Goal: Task Accomplishment & Management: Use online tool/utility

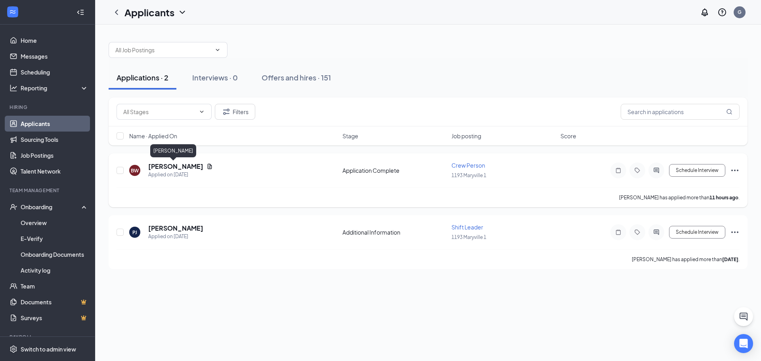
click at [168, 166] on h5 "[PERSON_NAME]" at bounding box center [175, 166] width 55 height 9
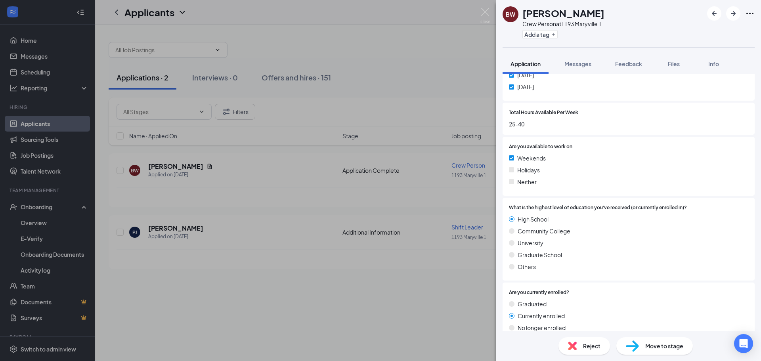
scroll to position [674, 0]
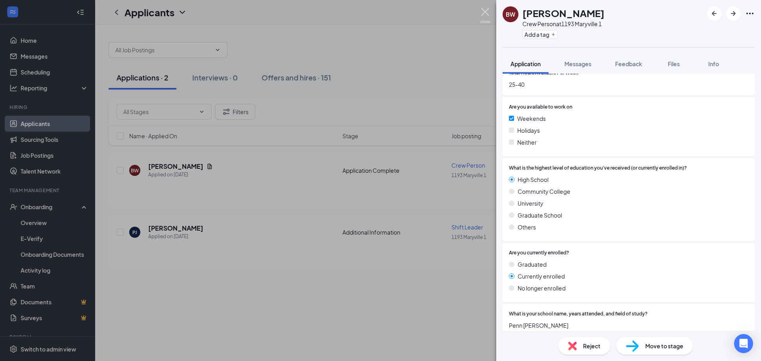
click at [484, 12] on img at bounding box center [486, 15] width 10 height 15
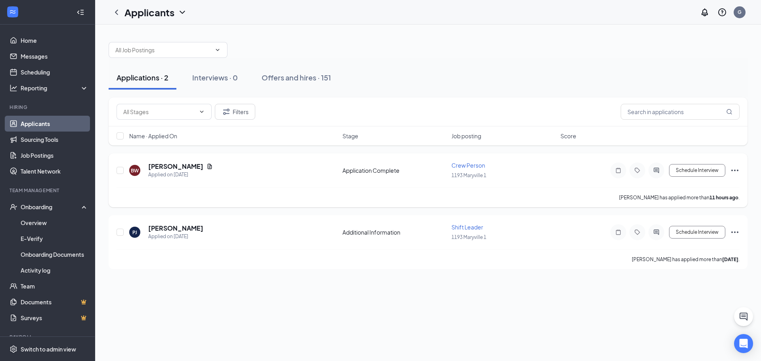
click at [736, 172] on icon "Ellipses" at bounding box center [735, 171] width 10 height 10
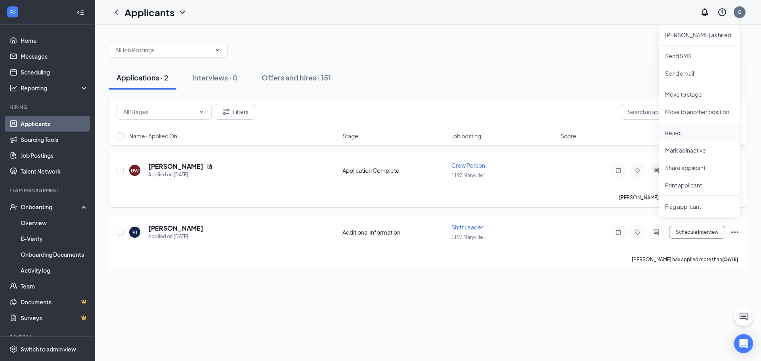
click at [689, 132] on p "Reject" at bounding box center [699, 133] width 68 height 8
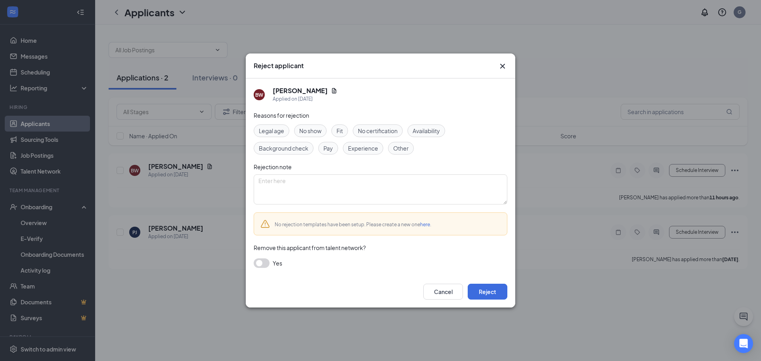
drag, startPoint x: 402, startPoint y: 149, endPoint x: 406, endPoint y: 152, distance: 4.5
click at [403, 149] on span "Other" at bounding box center [400, 148] width 15 height 9
click at [493, 295] on button "Reject" at bounding box center [488, 292] width 40 height 16
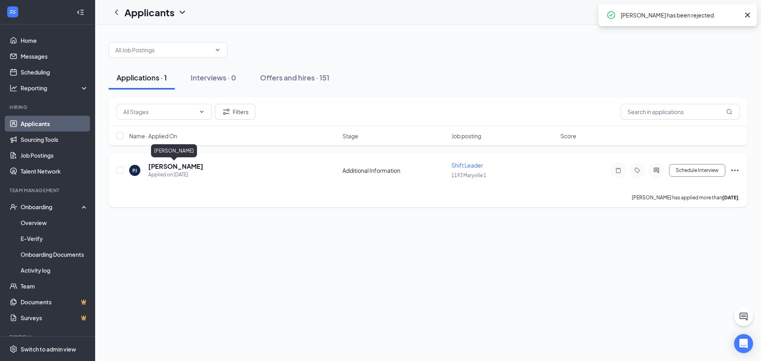
click at [169, 169] on h5 "[PERSON_NAME]" at bounding box center [175, 166] width 55 height 9
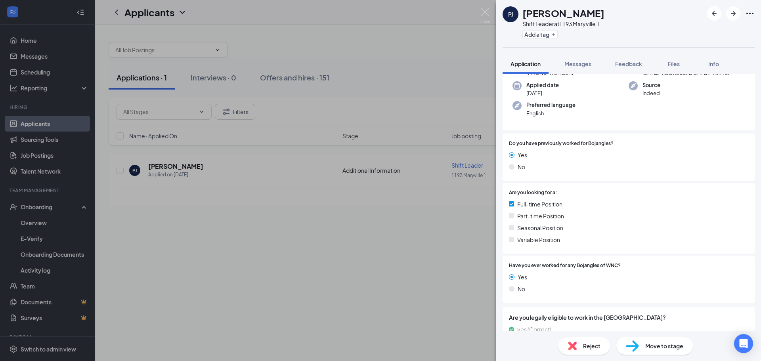
scroll to position [15, 0]
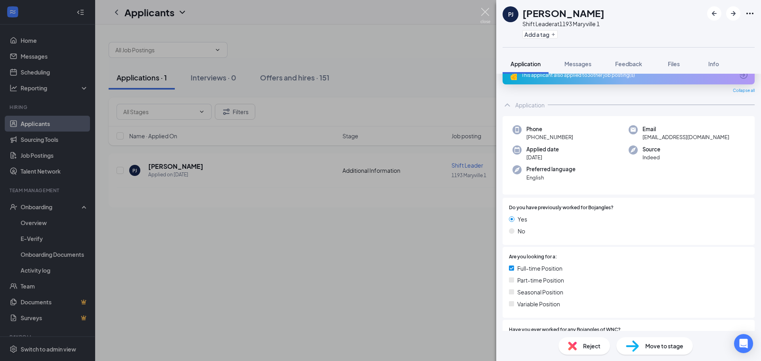
click at [482, 11] on img at bounding box center [486, 15] width 10 height 15
